Goal: Information Seeking & Learning: Learn about a topic

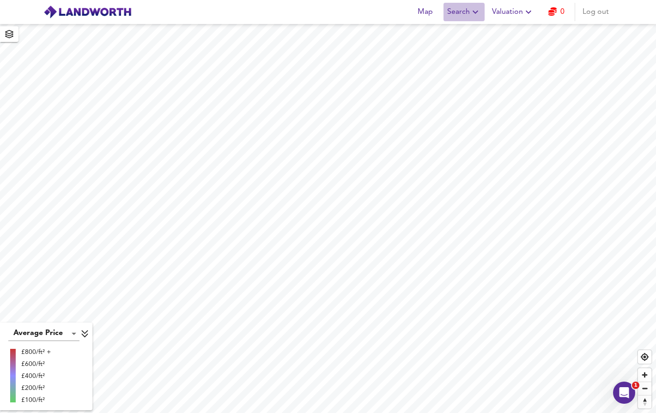
click at [472, 14] on icon "button" at bounding box center [475, 11] width 11 height 11
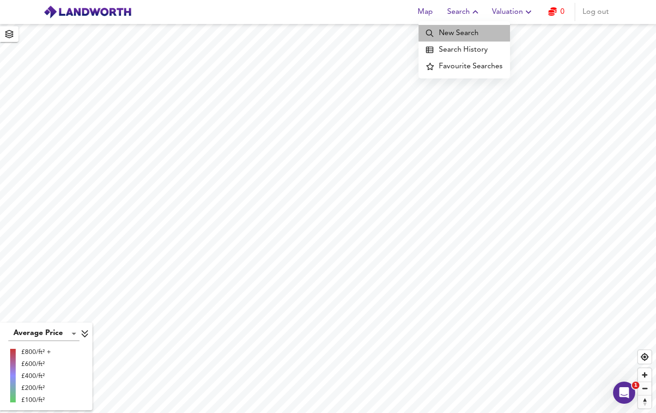
click at [470, 28] on li "New Search" at bounding box center [463, 33] width 91 height 17
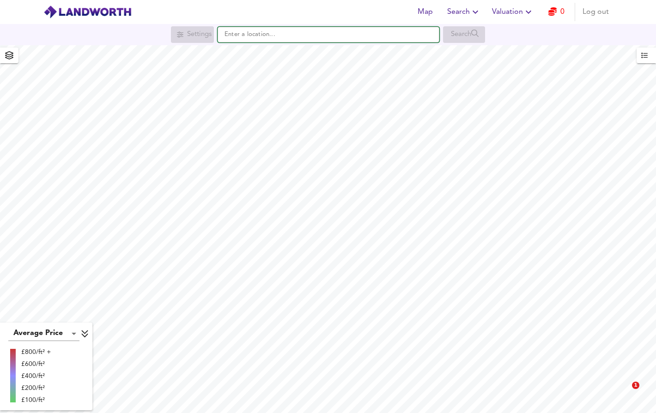
click at [355, 42] on input "text" at bounding box center [328, 35] width 222 height 16
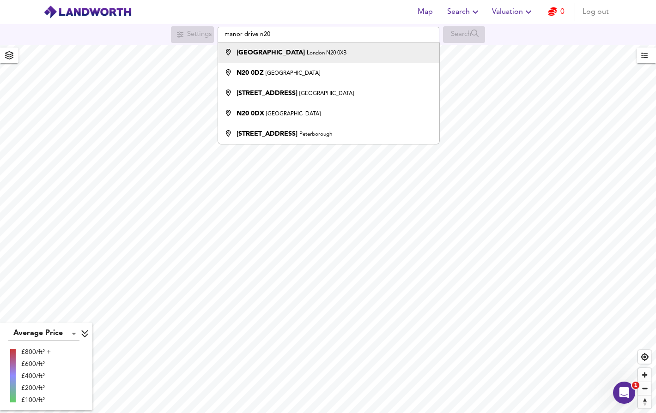
click at [357, 59] on li "[STREET_ADDRESS]" at bounding box center [328, 52] width 221 height 20
type input "[STREET_ADDRESS]"
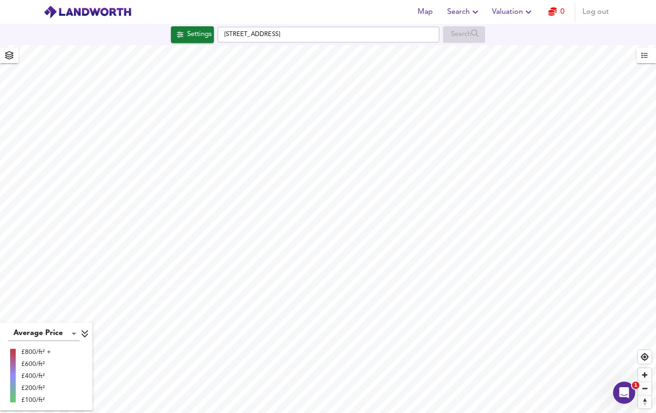
checkbox input "false"
checkbox input "true"
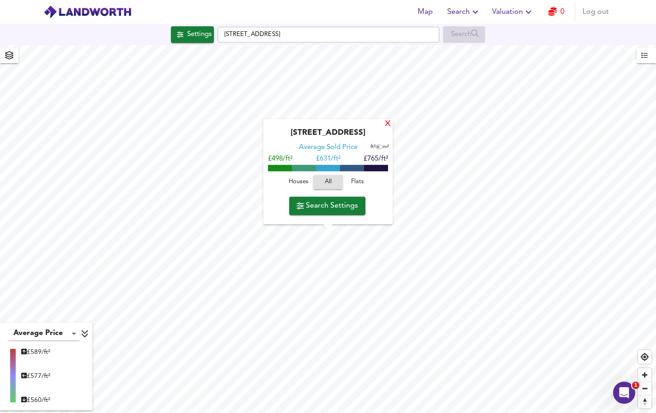
click at [386, 123] on div "X" at bounding box center [388, 124] width 8 height 9
